Goal: Connect with others: Connect with other users

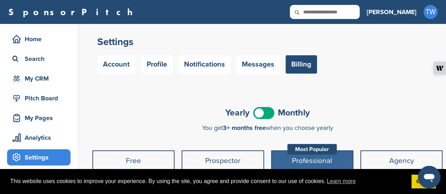
click at [266, 117] on span at bounding box center [263, 113] width 21 height 12
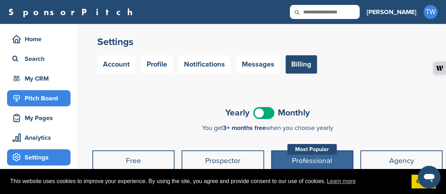
click at [38, 100] on div "Pitch Board" at bounding box center [41, 98] width 60 height 13
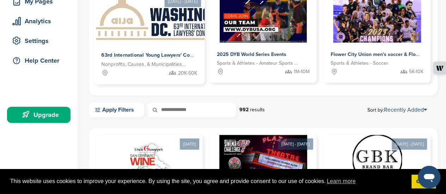
scroll to position [106, 0]
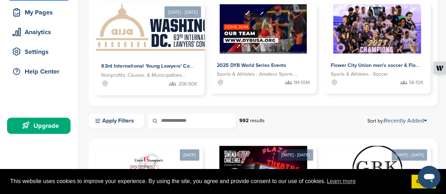
click at [164, 43] on img at bounding box center [166, 27] width 145 height 51
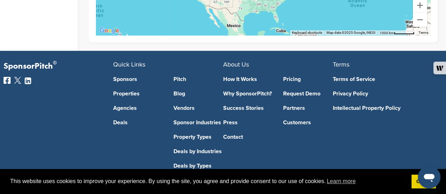
scroll to position [1543, 0]
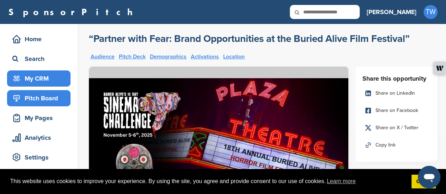
click at [36, 74] on div "My CRM" at bounding box center [41, 78] width 60 height 13
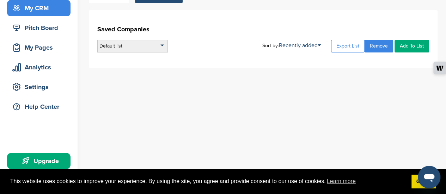
click at [144, 45] on div "Default list" at bounding box center [132, 46] width 71 height 13
click at [231, 47] on div "Default list Default List Sort by: Recently added Recently added Company Name E…" at bounding box center [263, 46] width 332 height 13
click at [414, 45] on link "Add To List" at bounding box center [411, 46] width 35 height 13
click at [408, 48] on link "Add To List" at bounding box center [411, 46] width 35 height 13
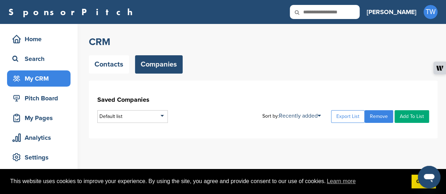
click at [161, 63] on link "Companies" at bounding box center [159, 64] width 48 height 18
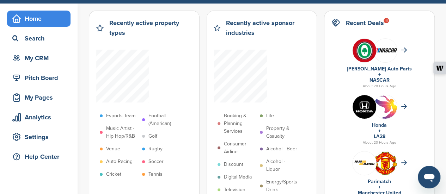
scroll to position [35, 0]
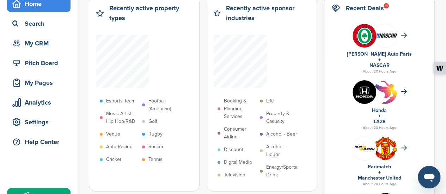
click at [125, 115] on p "Music Artist - Hip Hop/R&B" at bounding box center [122, 118] width 32 height 16
click at [127, 114] on p "Music Artist - Hip Hop/R&B" at bounding box center [122, 118] width 32 height 16
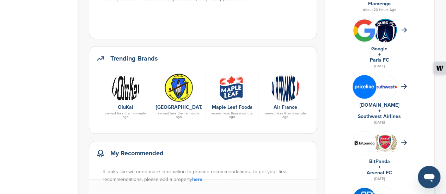
scroll to position [282, 0]
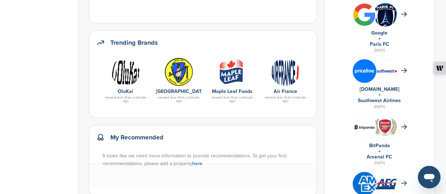
click at [178, 93] on link "[GEOGRAPHIC_DATA]" at bounding box center [181, 91] width 50 height 6
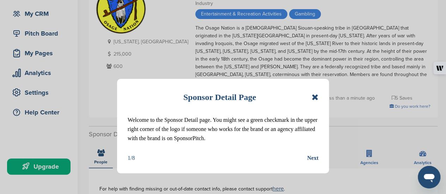
scroll to position [71, 0]
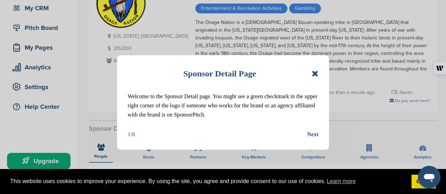
click at [314, 71] on icon at bounding box center [315, 73] width 7 height 8
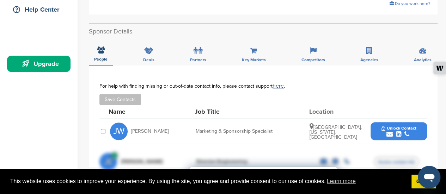
scroll to position [167, 0]
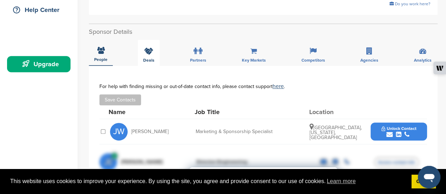
click at [139, 49] on div "Deals" at bounding box center [149, 53] width 22 height 26
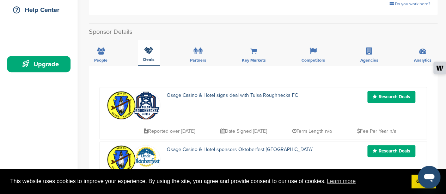
click at [145, 48] on div "Deals" at bounding box center [149, 53] width 22 height 26
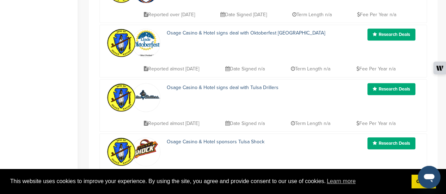
scroll to position [273, 0]
